Goal: Check status: Check status

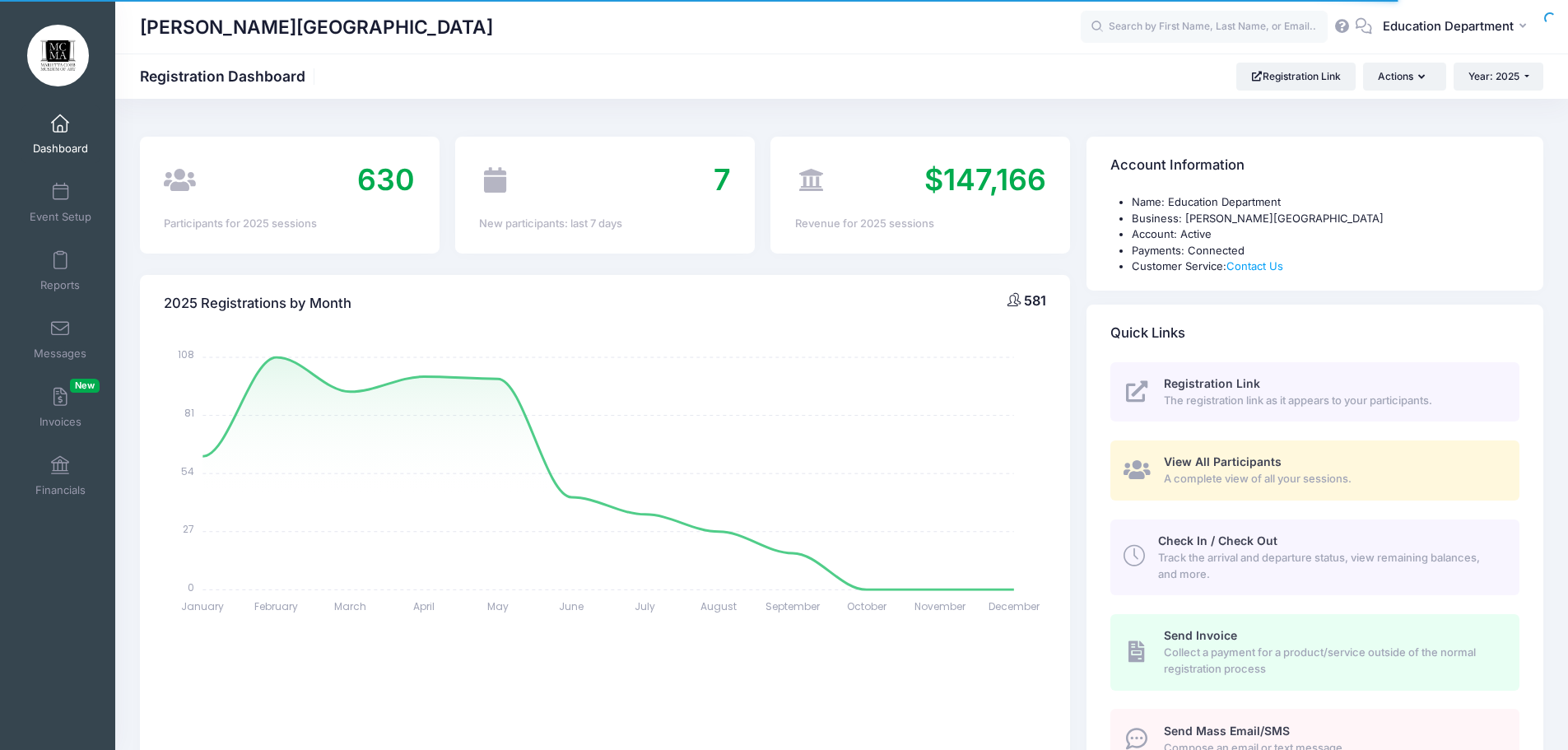
select select
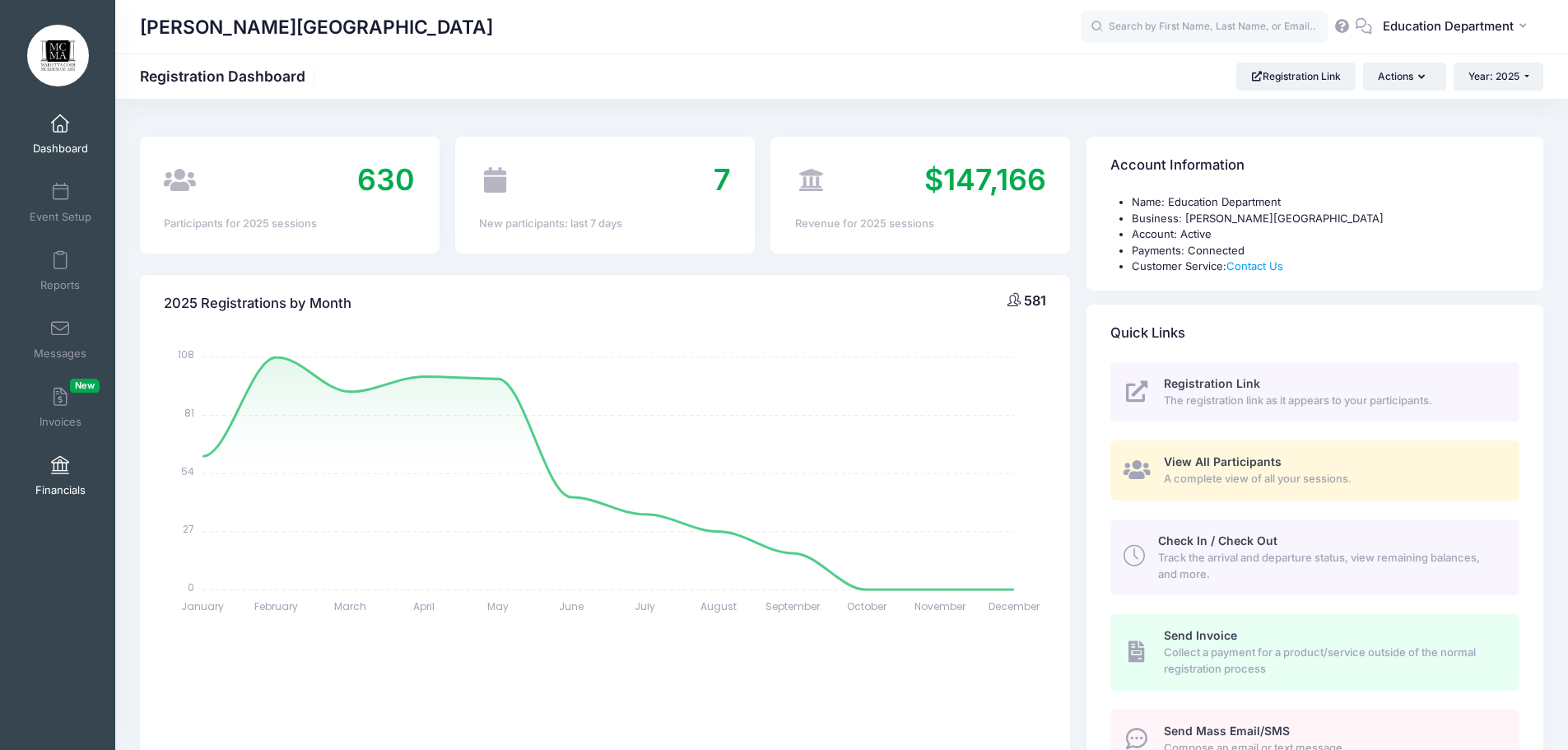
click at [33, 466] on link "Financials" at bounding box center [60, 476] width 78 height 58
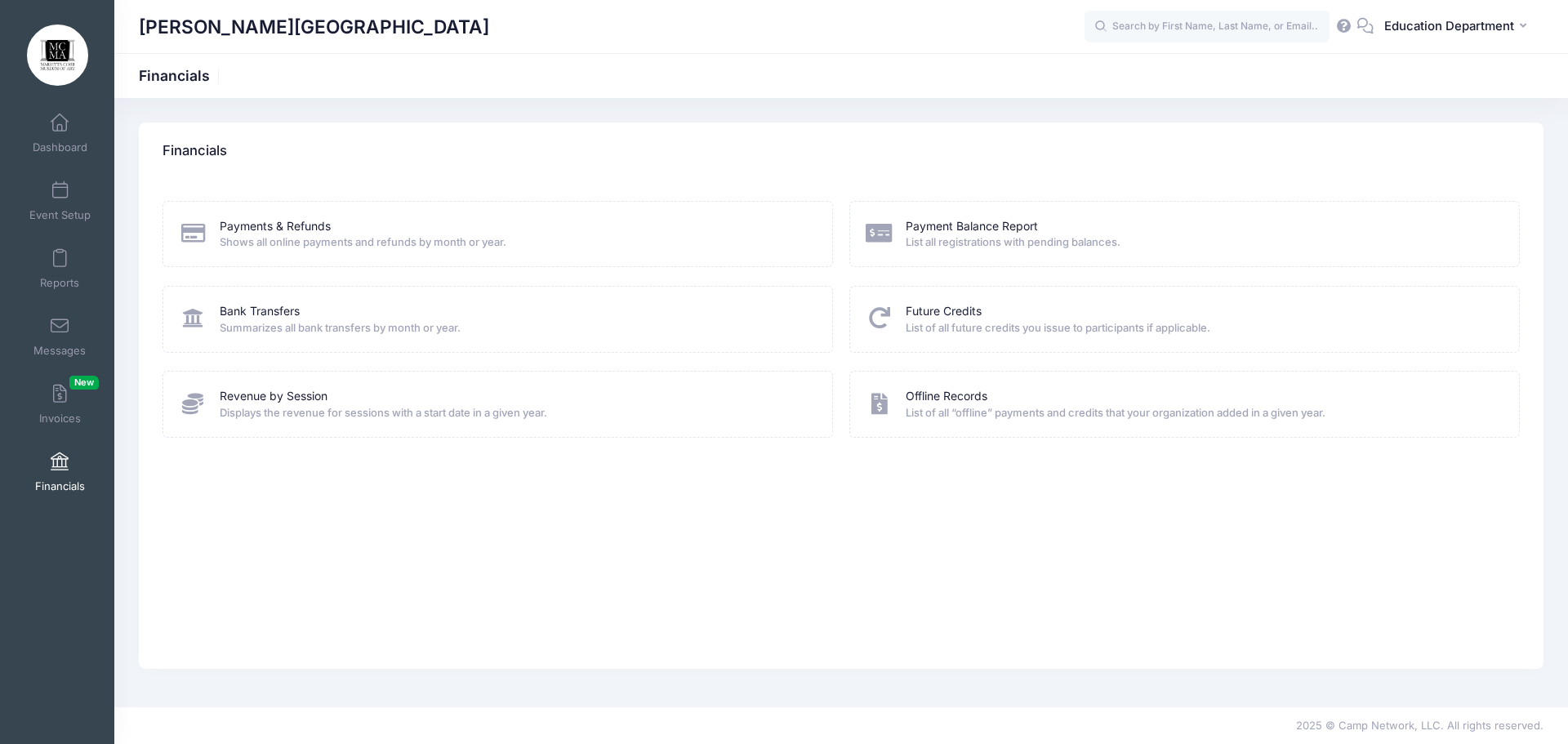
click at [331, 239] on span "Shows all online payments and refunds by month or year." at bounding box center [516, 242] width 592 height 16
click at [263, 228] on link "Payments & Refunds" at bounding box center [275, 226] width 111 height 17
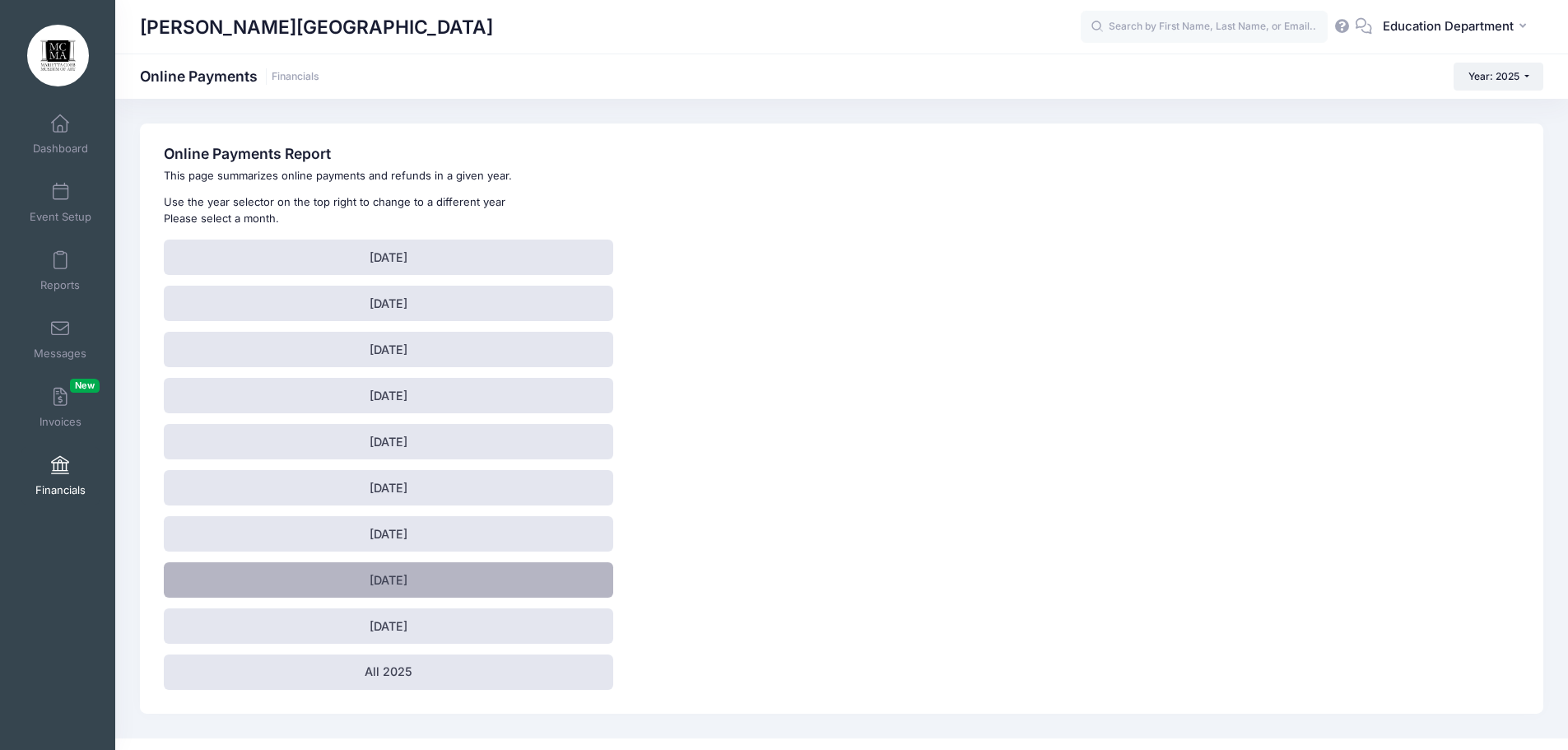
click at [477, 592] on link "August 2025" at bounding box center [388, 580] width 450 height 36
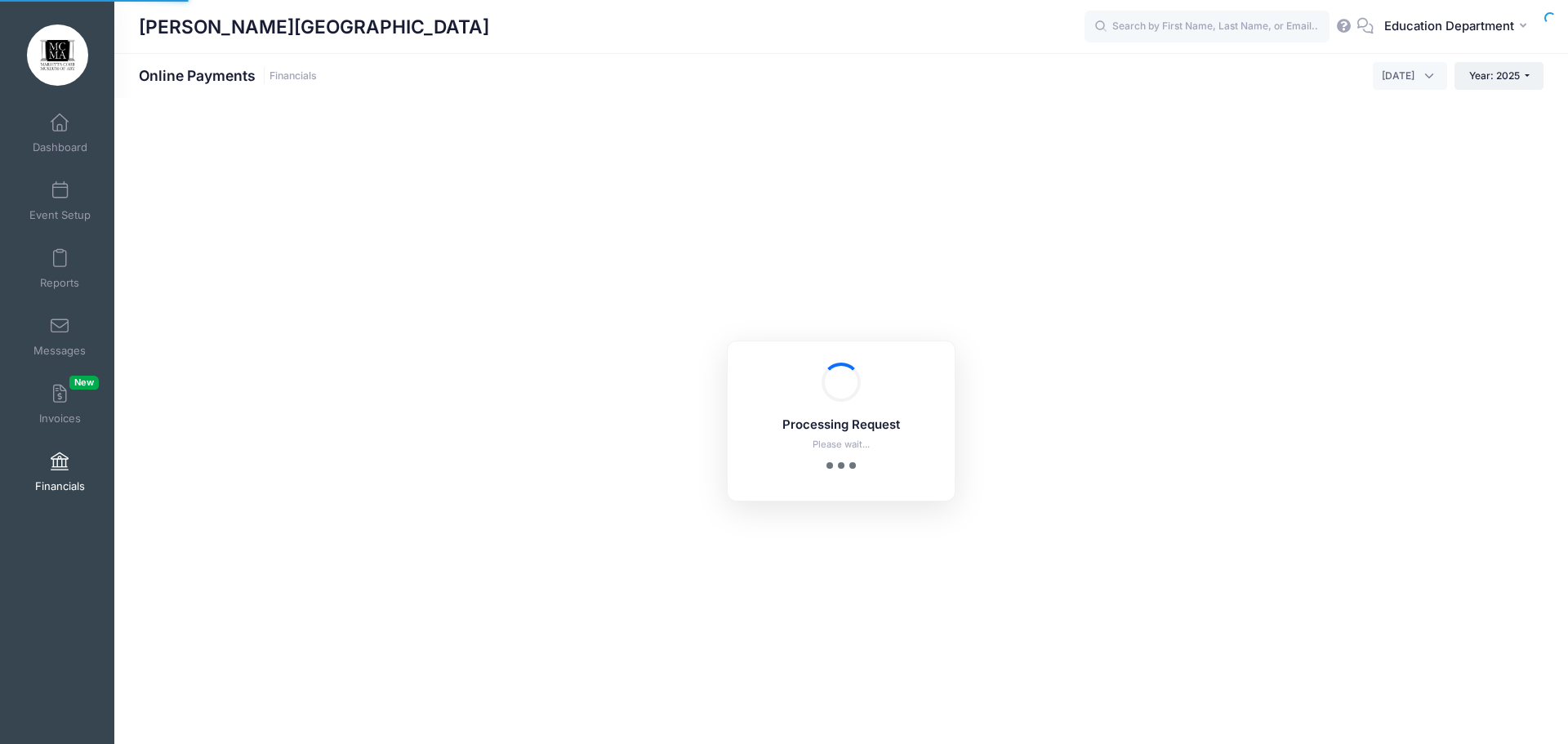
select select "10"
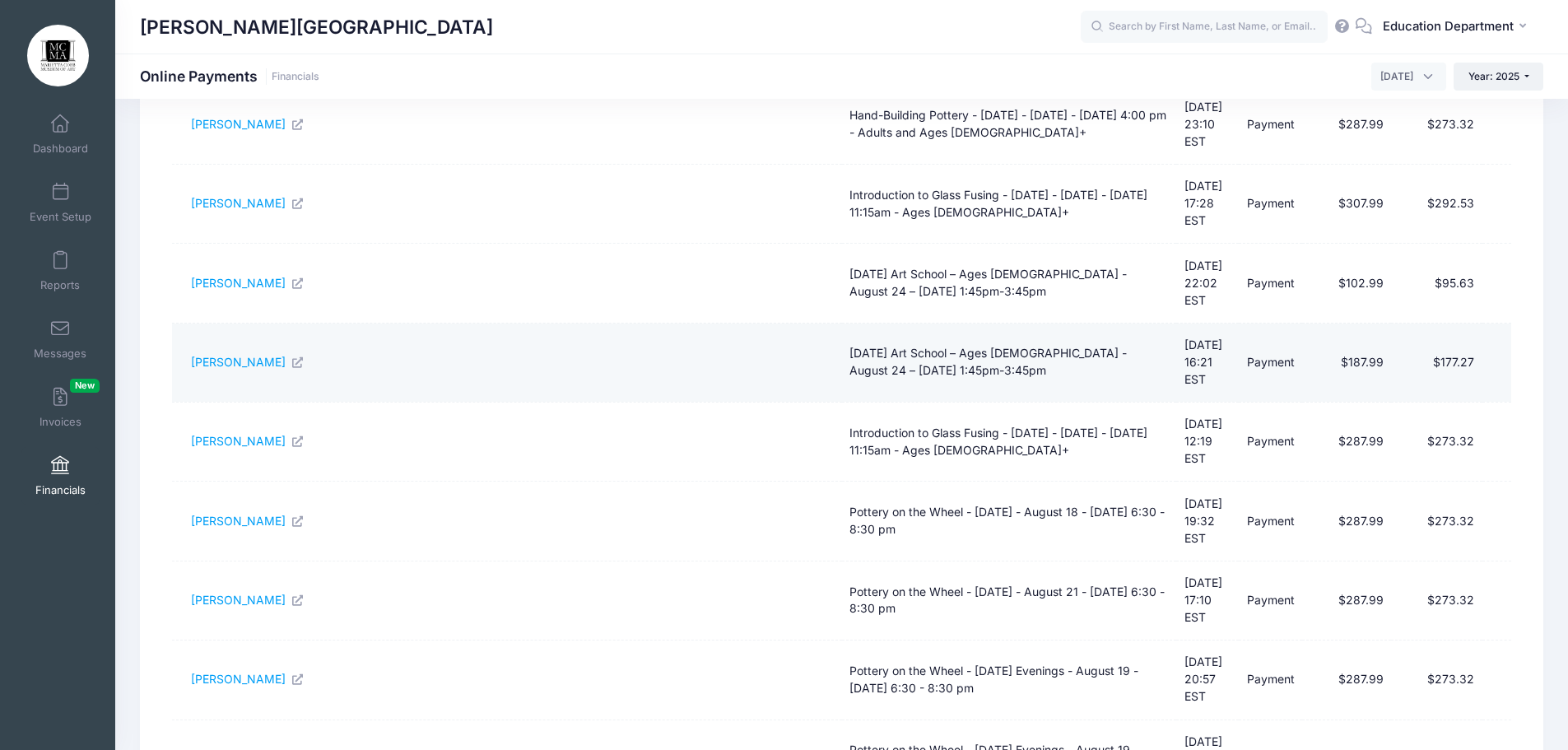
scroll to position [390, 0]
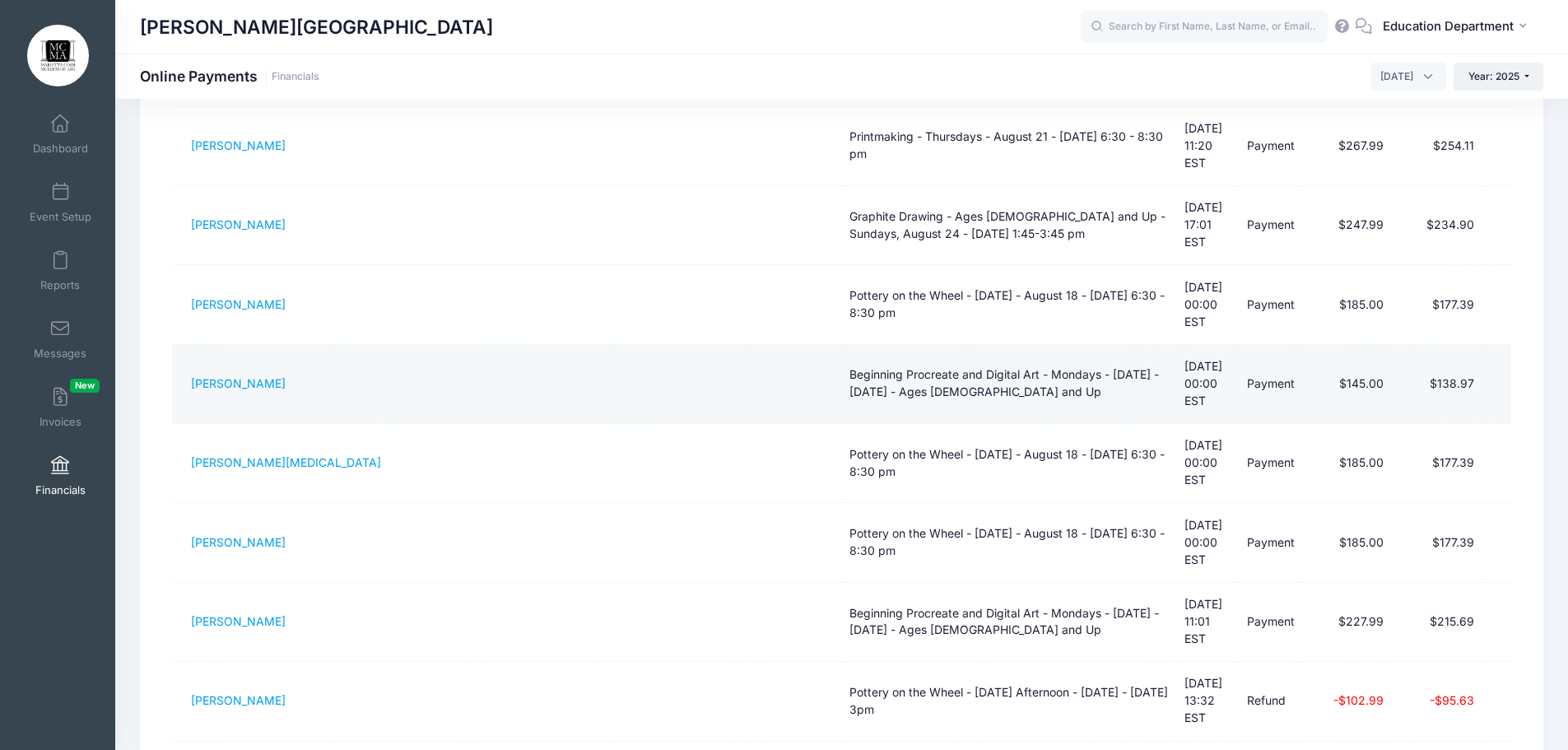
scroll to position [329, 0]
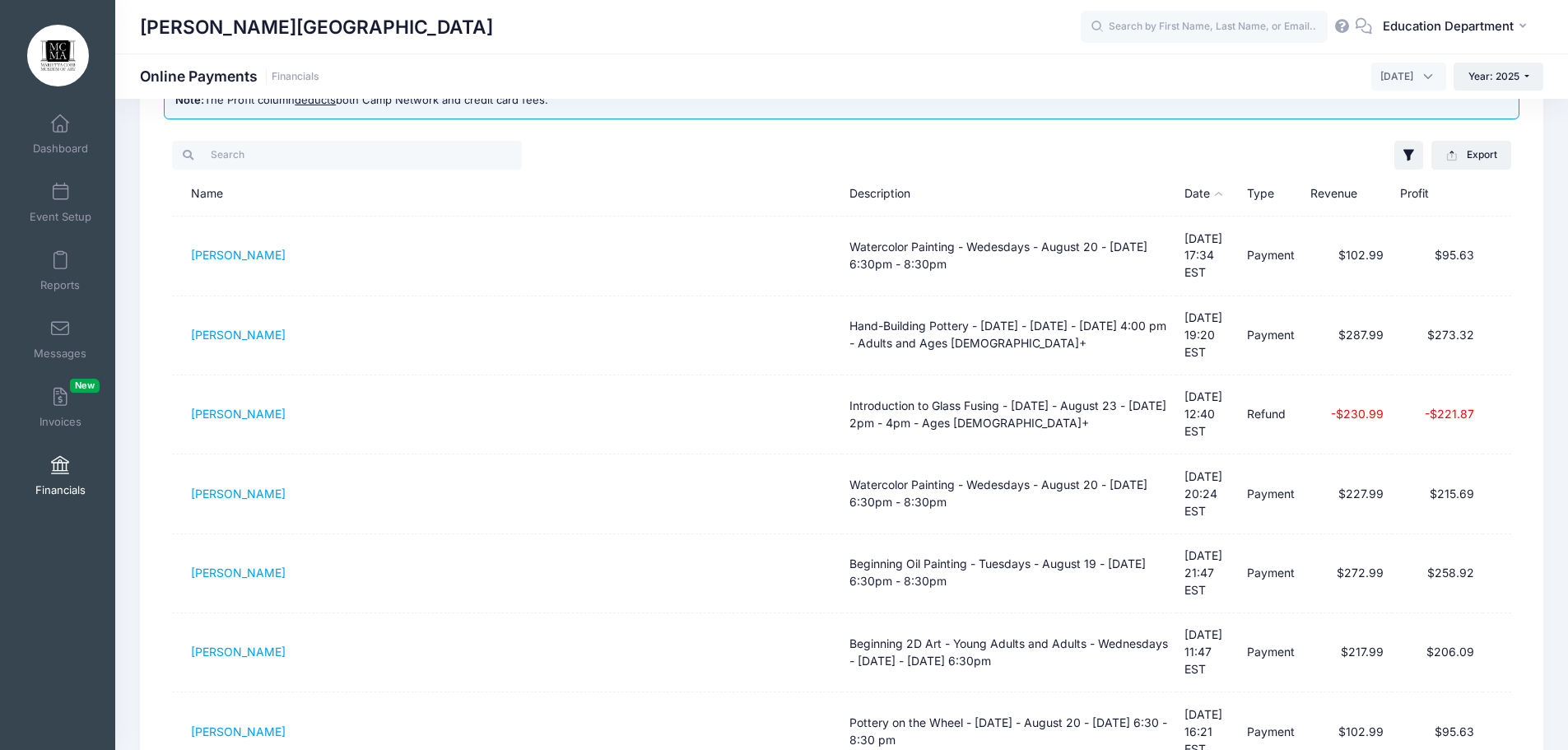
scroll to position [0, 0]
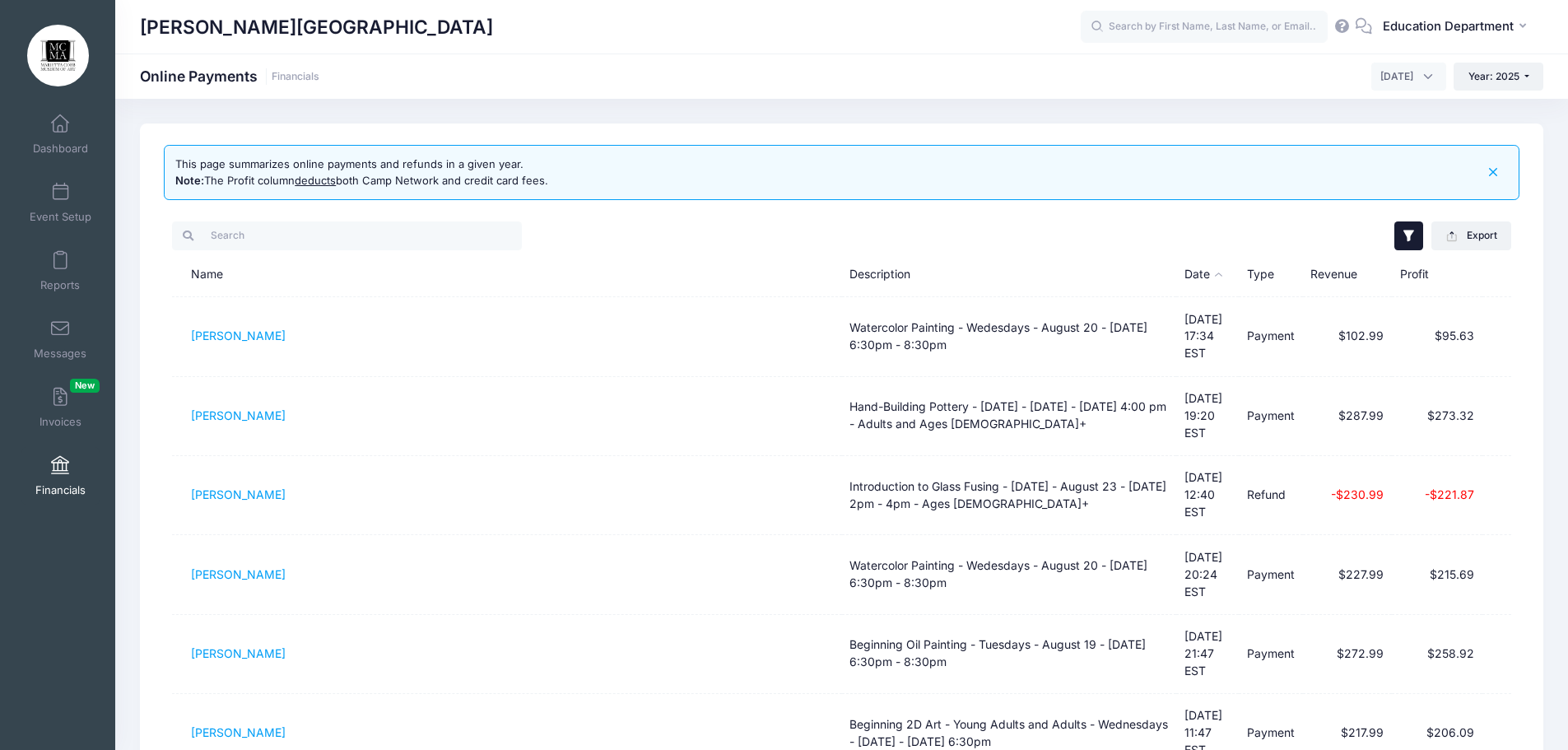
click at [1404, 228] on icon "button" at bounding box center [1409, 236] width 16 height 16
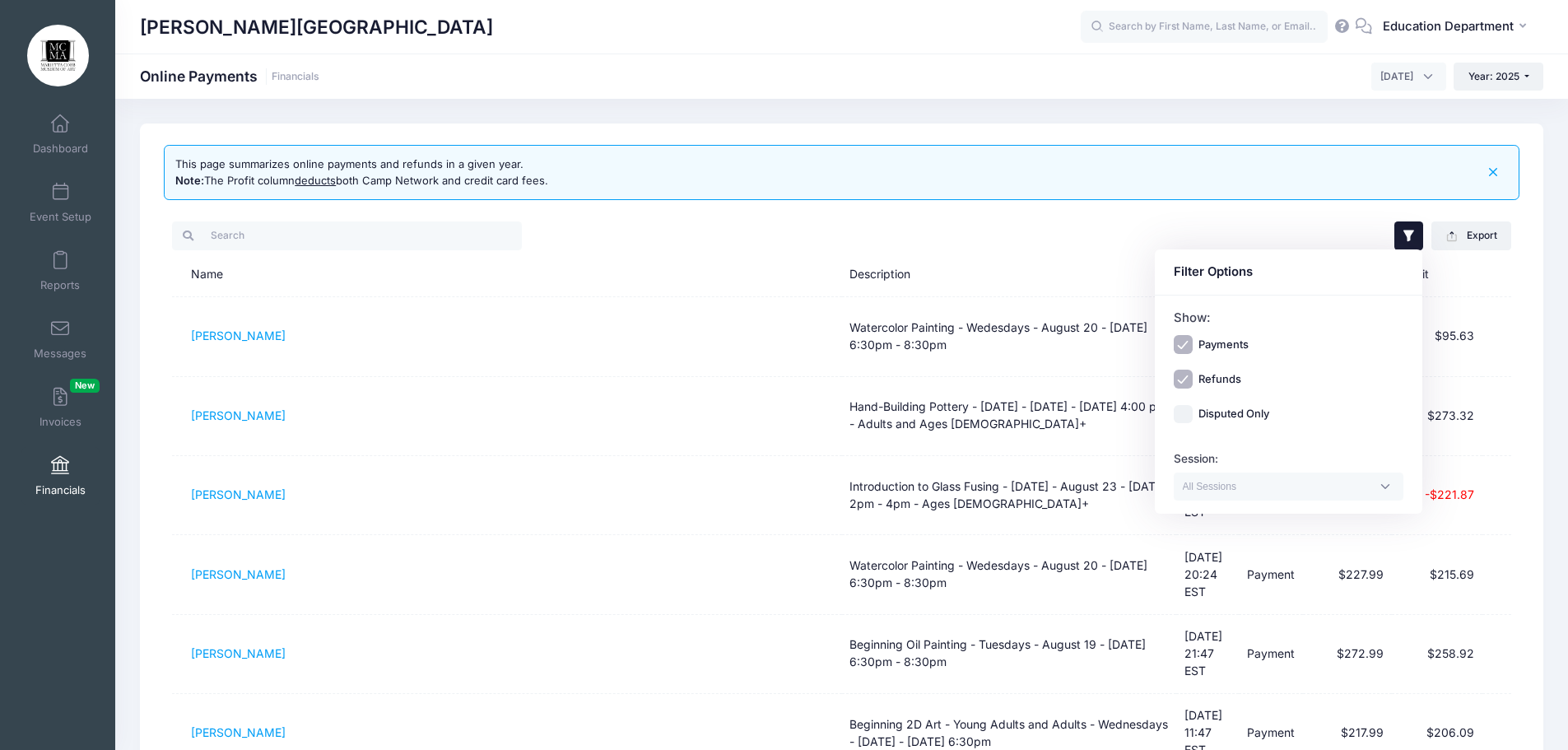
click at [1186, 346] on input "Payments" at bounding box center [1184, 345] width 19 height 19
checkbox input "false"
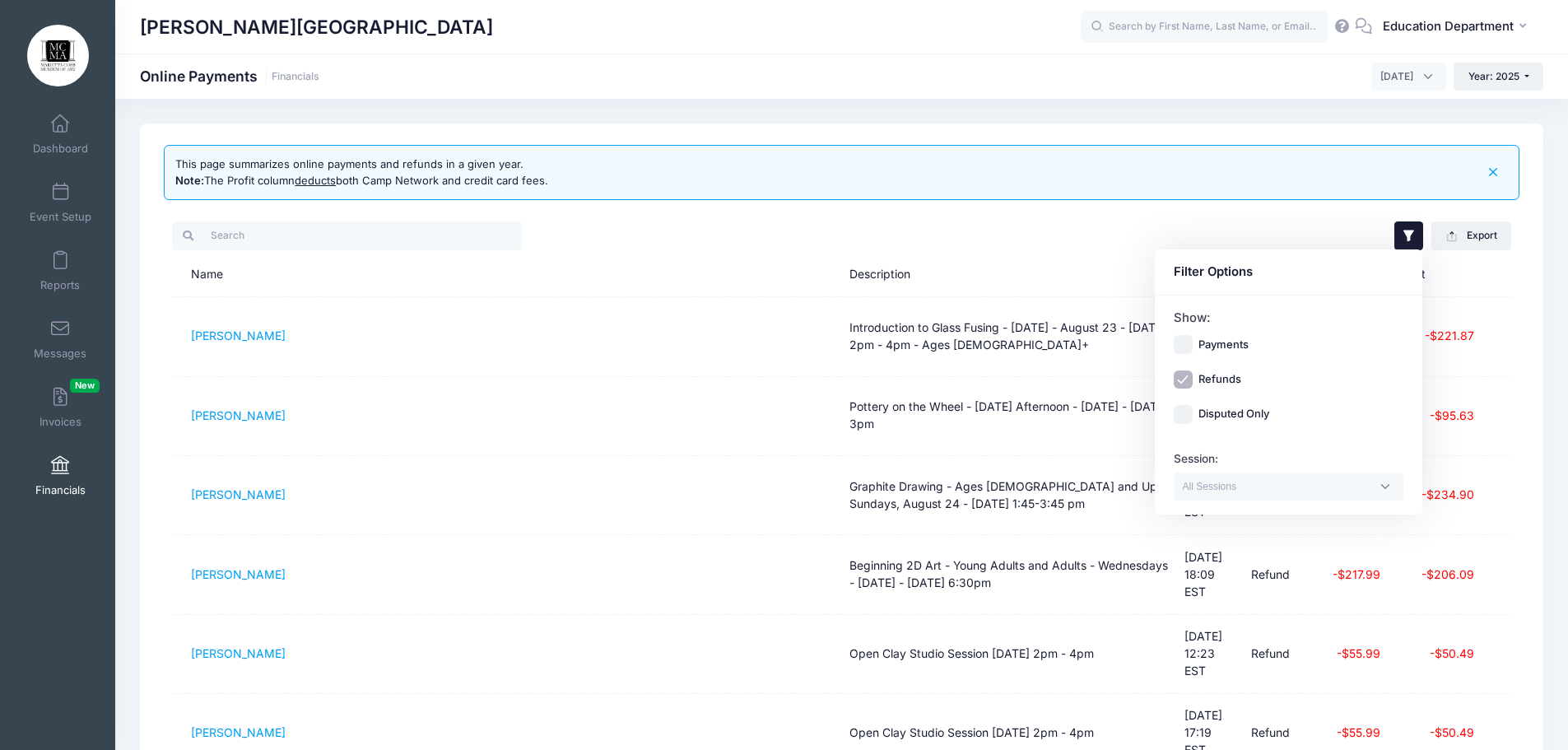
click at [1067, 219] on div "Filter Options Show: Payments Refunds Disputed Only Session: Beginning 2D Art -…" at bounding box center [1176, 235] width 669 height 34
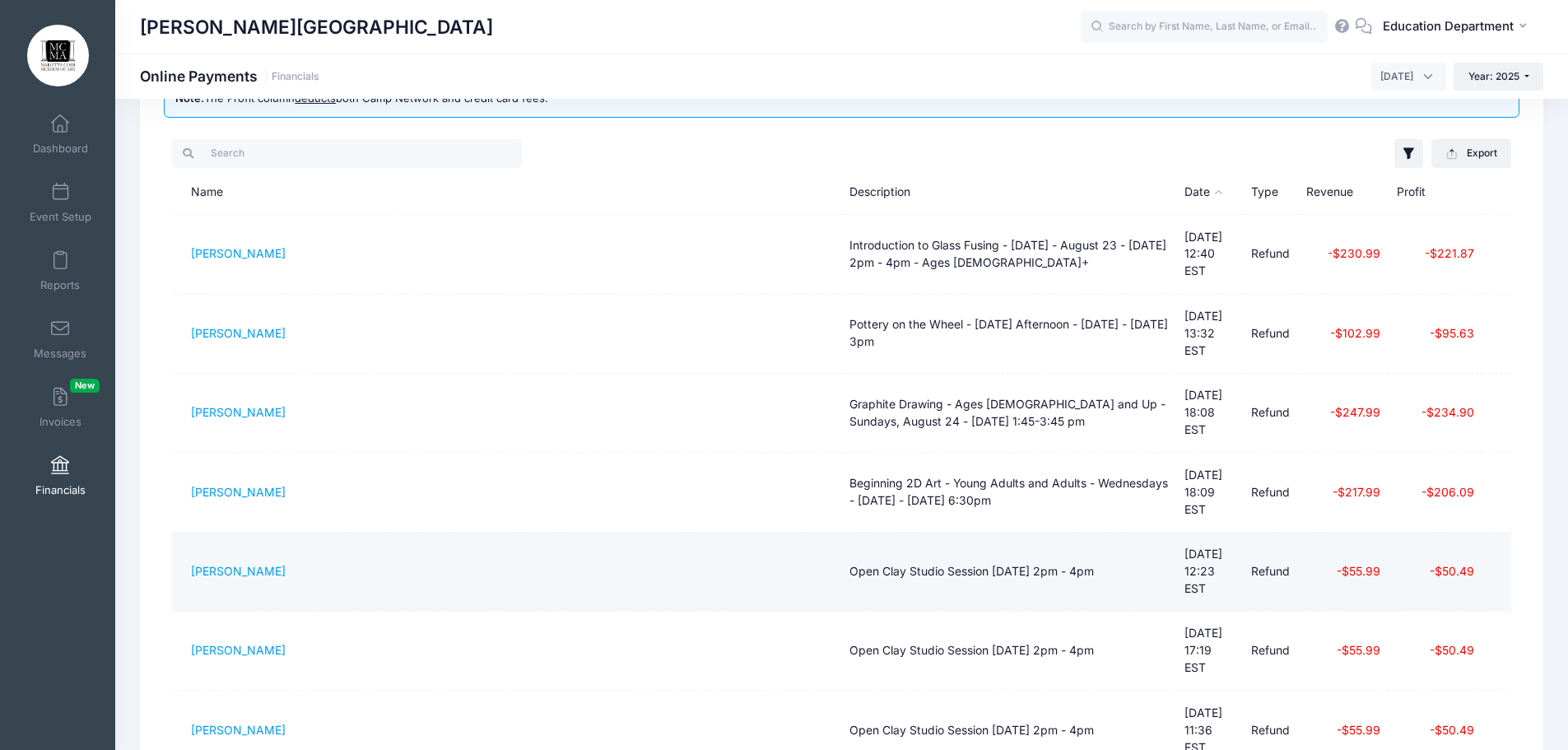
scroll to position [202, 0]
